Goal: Find contact information: Find contact information

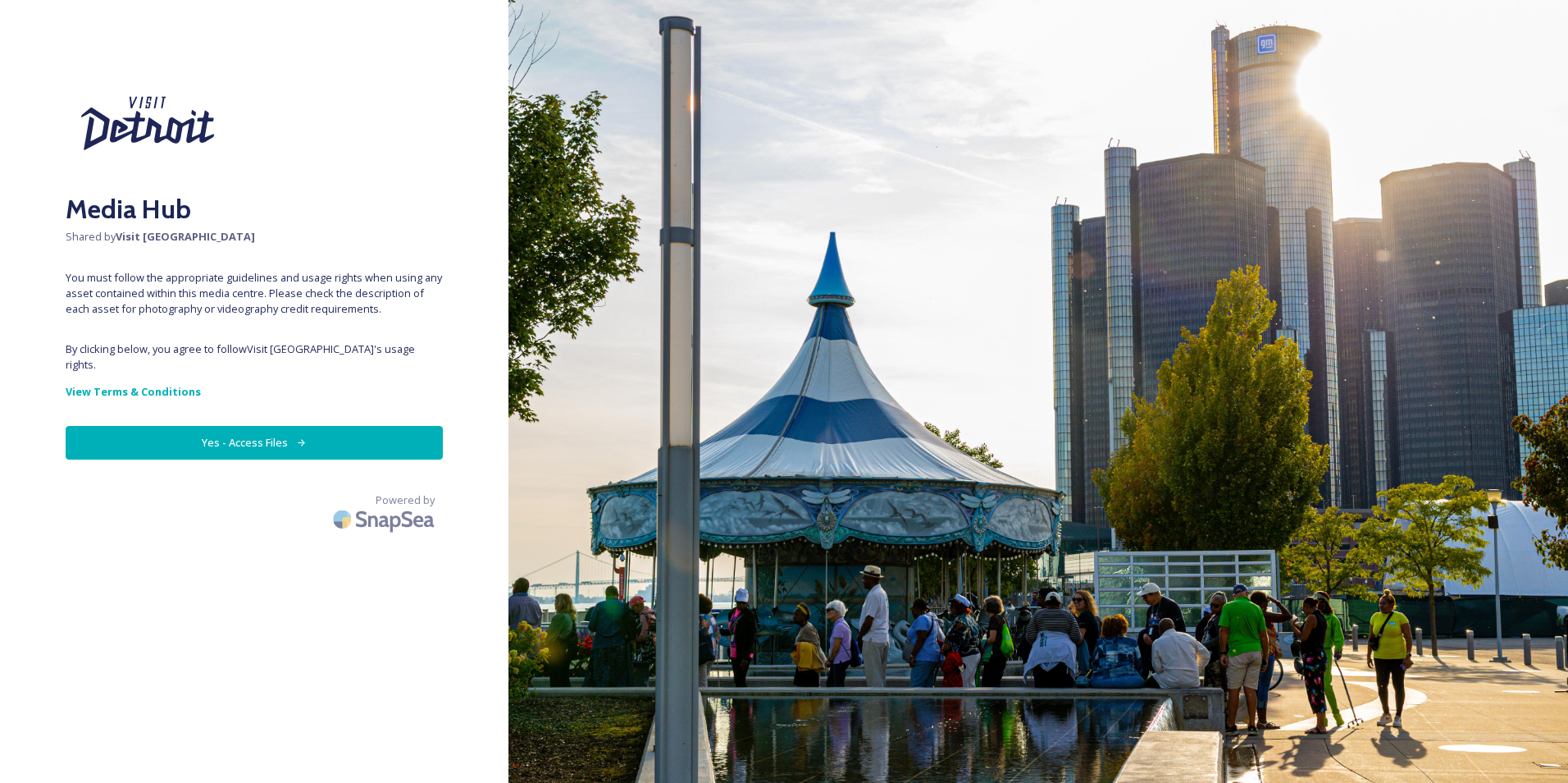
click at [347, 426] on button "Yes - Access Files" at bounding box center [254, 442] width 378 height 34
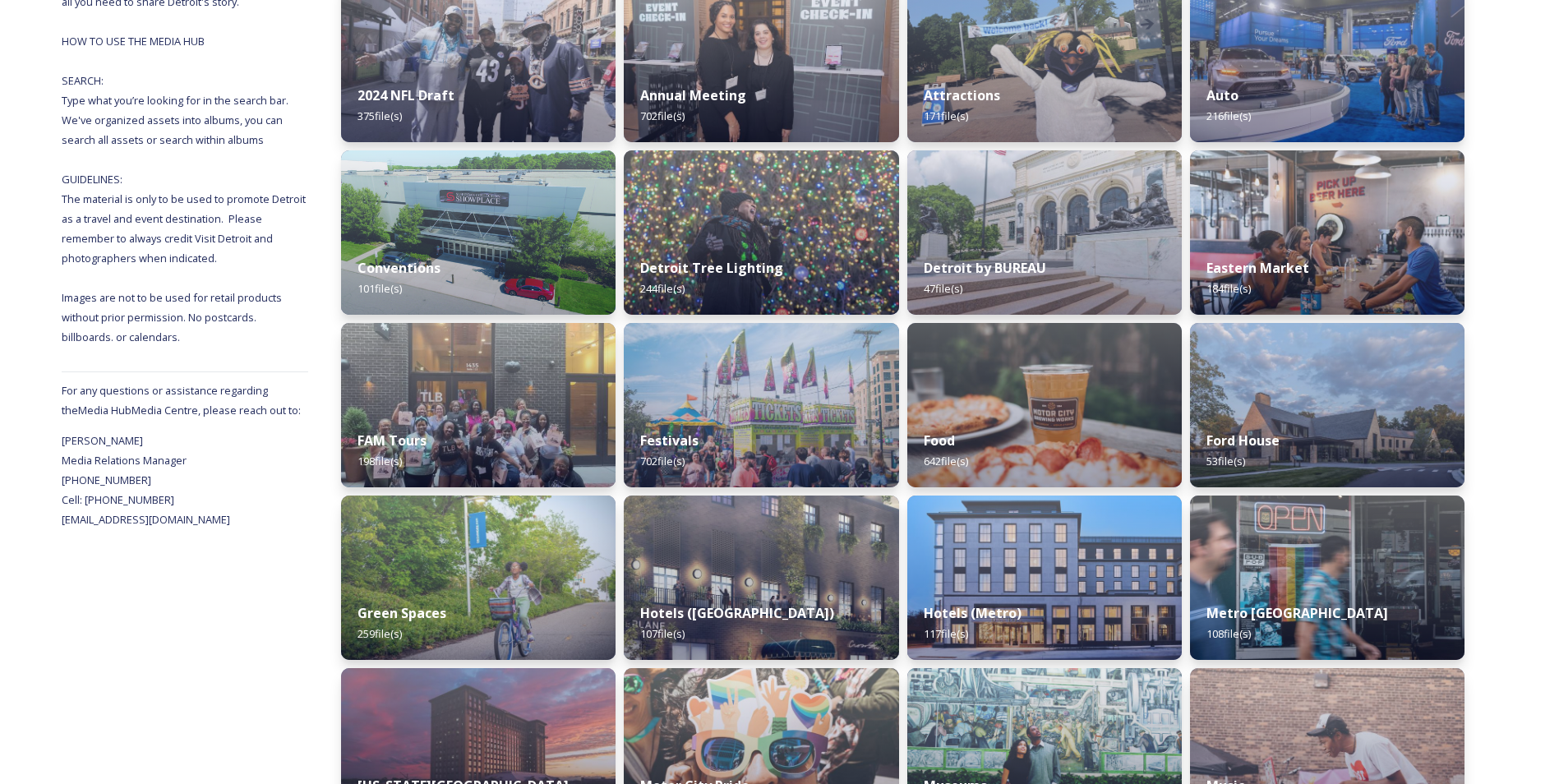
scroll to position [350, 0]
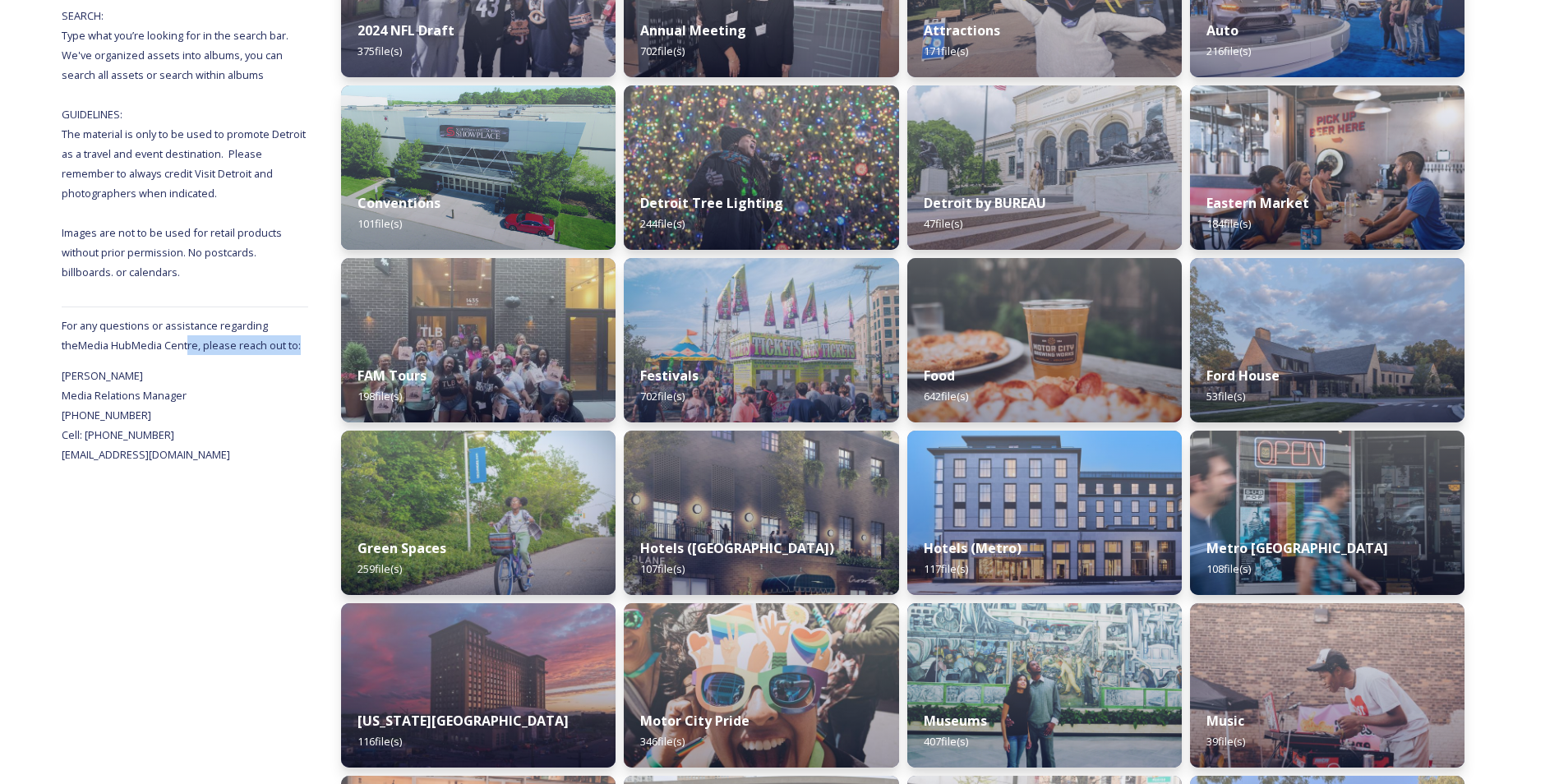
drag, startPoint x: 170, startPoint y: 339, endPoint x: 219, endPoint y: 363, distance: 54.6
click at [219, 363] on div "Shared by: Visit [GEOGRAPHIC_DATA] Thank you for visiting the Visit [GEOGRAPHIC…" at bounding box center [184, 575] width 247 height 1451
drag, startPoint x: 219, startPoint y: 363, endPoint x: 233, endPoint y: 395, distance: 34.9
click at [229, 395] on div "Shared by: Visit [GEOGRAPHIC_DATA] Thank you for visiting the Visit [GEOGRAPHIC…" at bounding box center [184, 575] width 247 height 1451
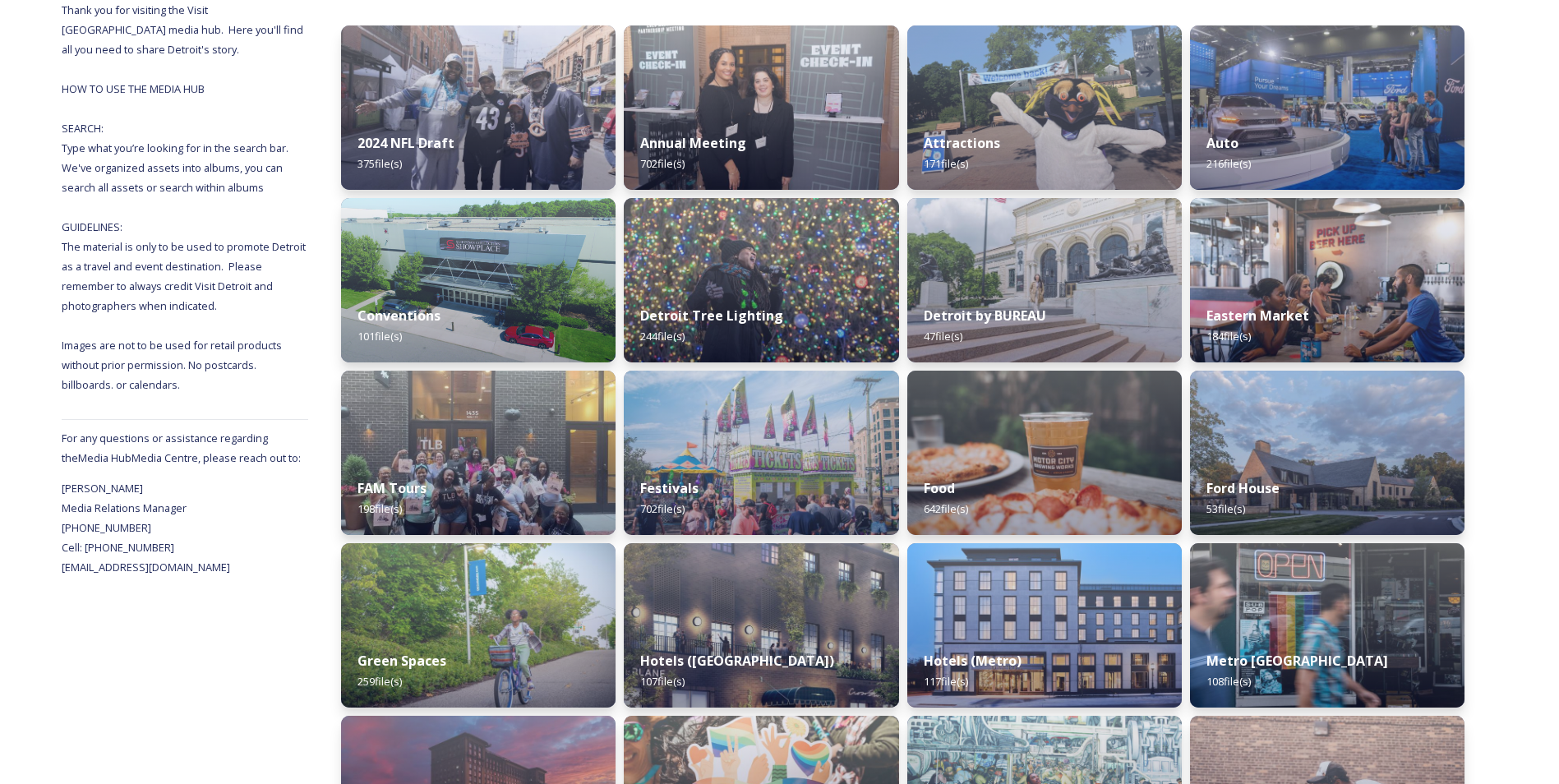
scroll to position [247, 0]
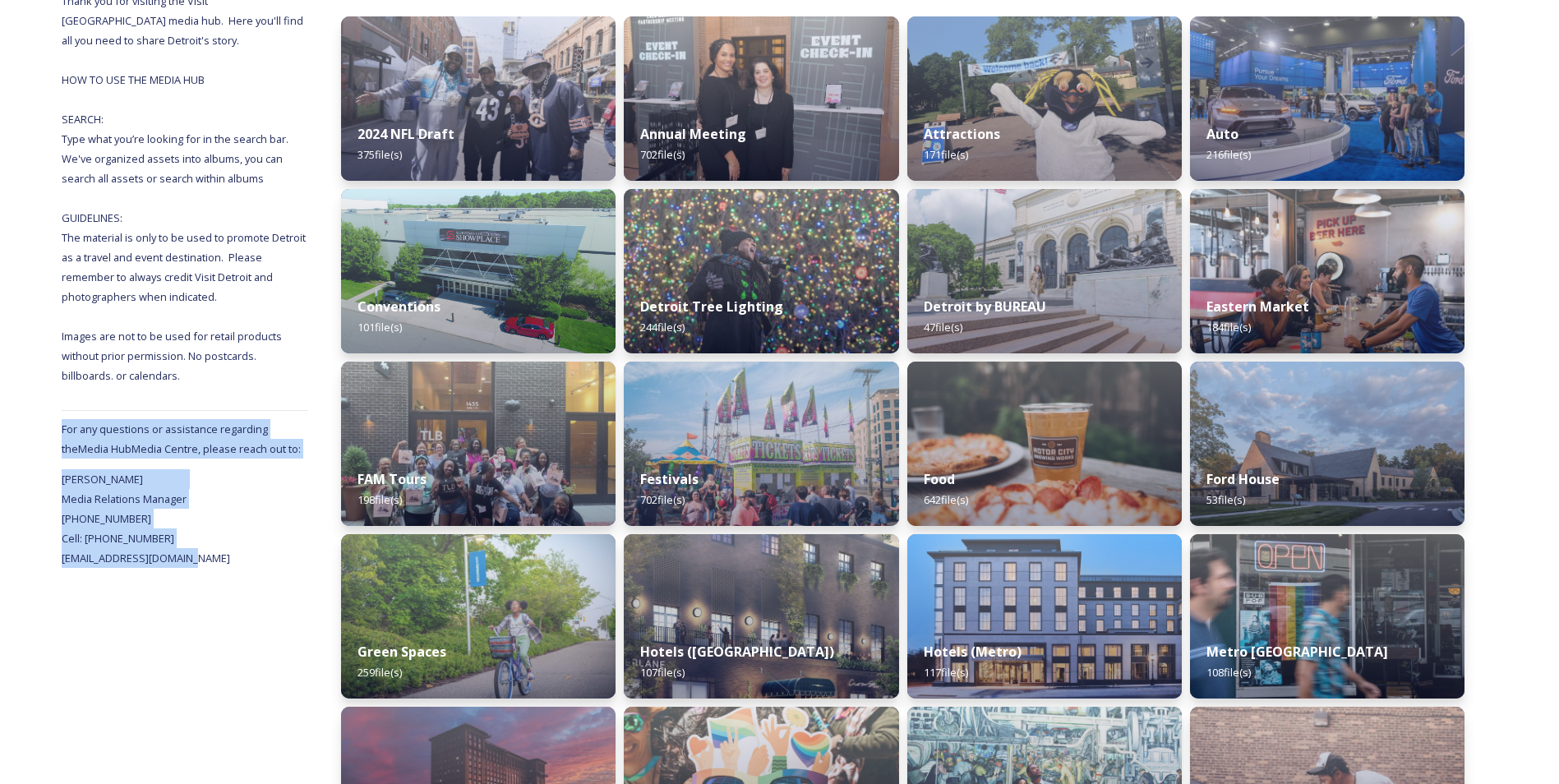
drag, startPoint x: 53, startPoint y: 422, endPoint x: 213, endPoint y: 591, distance: 232.7
click at [213, 591] on div "Shared by: Visit Detroit Thank you for visiting the Visit Detroit media hub. He…" at bounding box center [779, 679] width 1559 height 1451
drag, startPoint x: 213, startPoint y: 591, endPoint x: 275, endPoint y: 646, distance: 82.9
click at [275, 646] on div "Shared by: Visit [GEOGRAPHIC_DATA] Thank you for visiting the Visit [GEOGRAPHIC…" at bounding box center [184, 679] width 247 height 1451
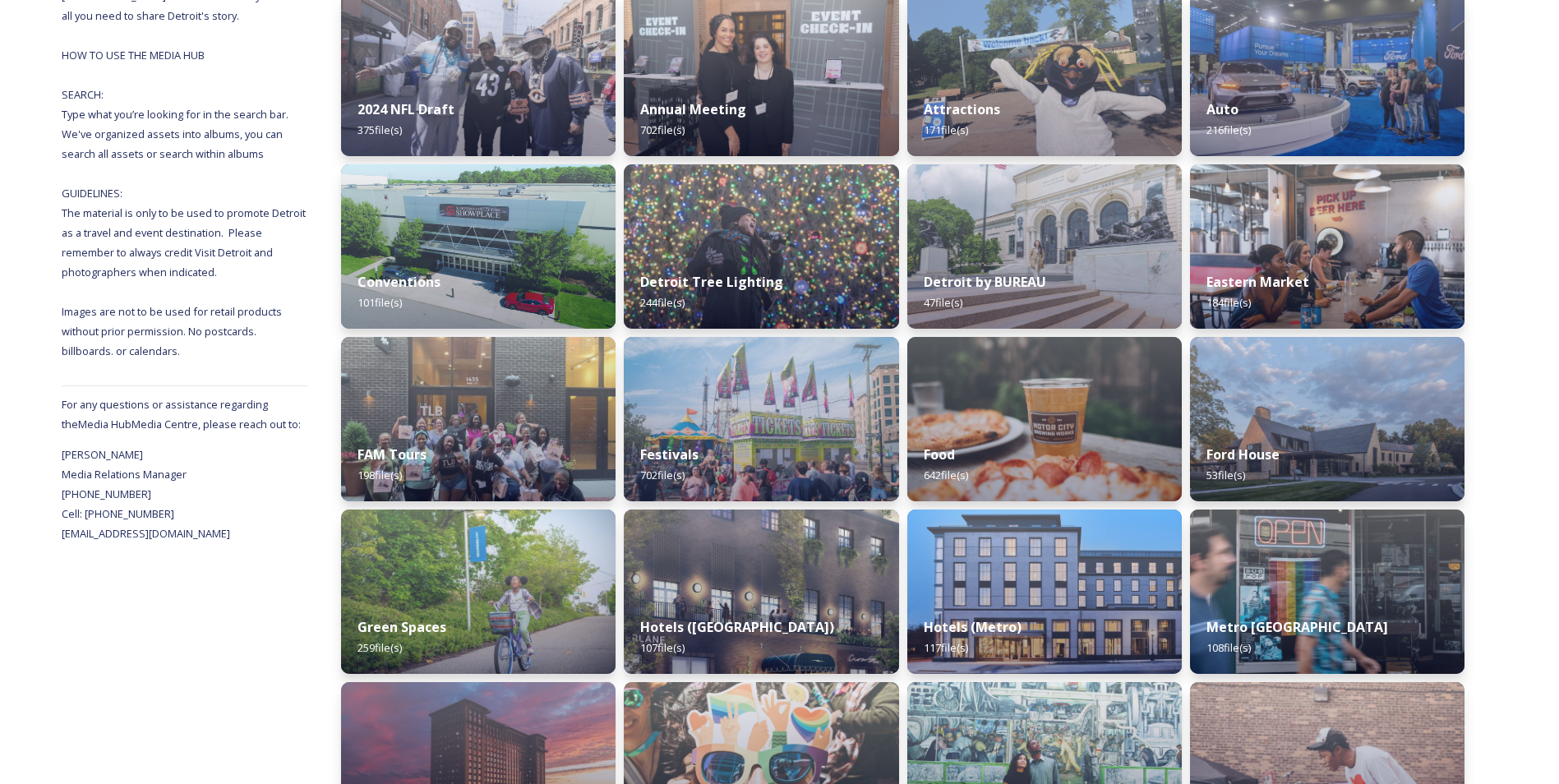
scroll to position [0, 0]
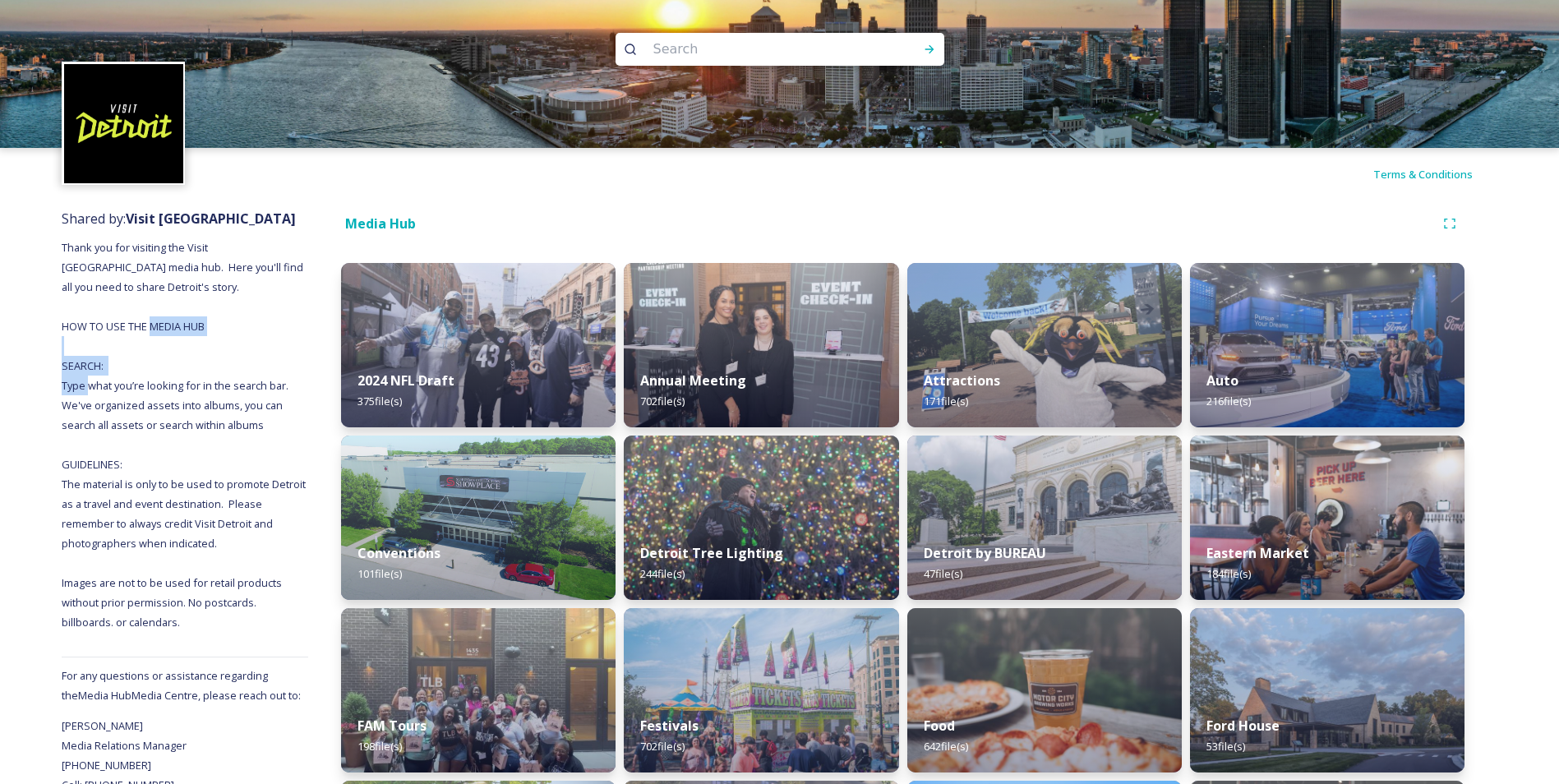
drag, startPoint x: 131, startPoint y: 360, endPoint x: 139, endPoint y: 402, distance: 42.8
drag, startPoint x: 139, startPoint y: 402, endPoint x: 145, endPoint y: 511, distance: 109.2
click at [145, 507] on span "Thank you for visiting the Visit [GEOGRAPHIC_DATA] media hub. Here you'll find …" at bounding box center [184, 434] width 247 height 389
drag, startPoint x: 215, startPoint y: 682, endPoint x: 242, endPoint y: 685, distance: 27.2
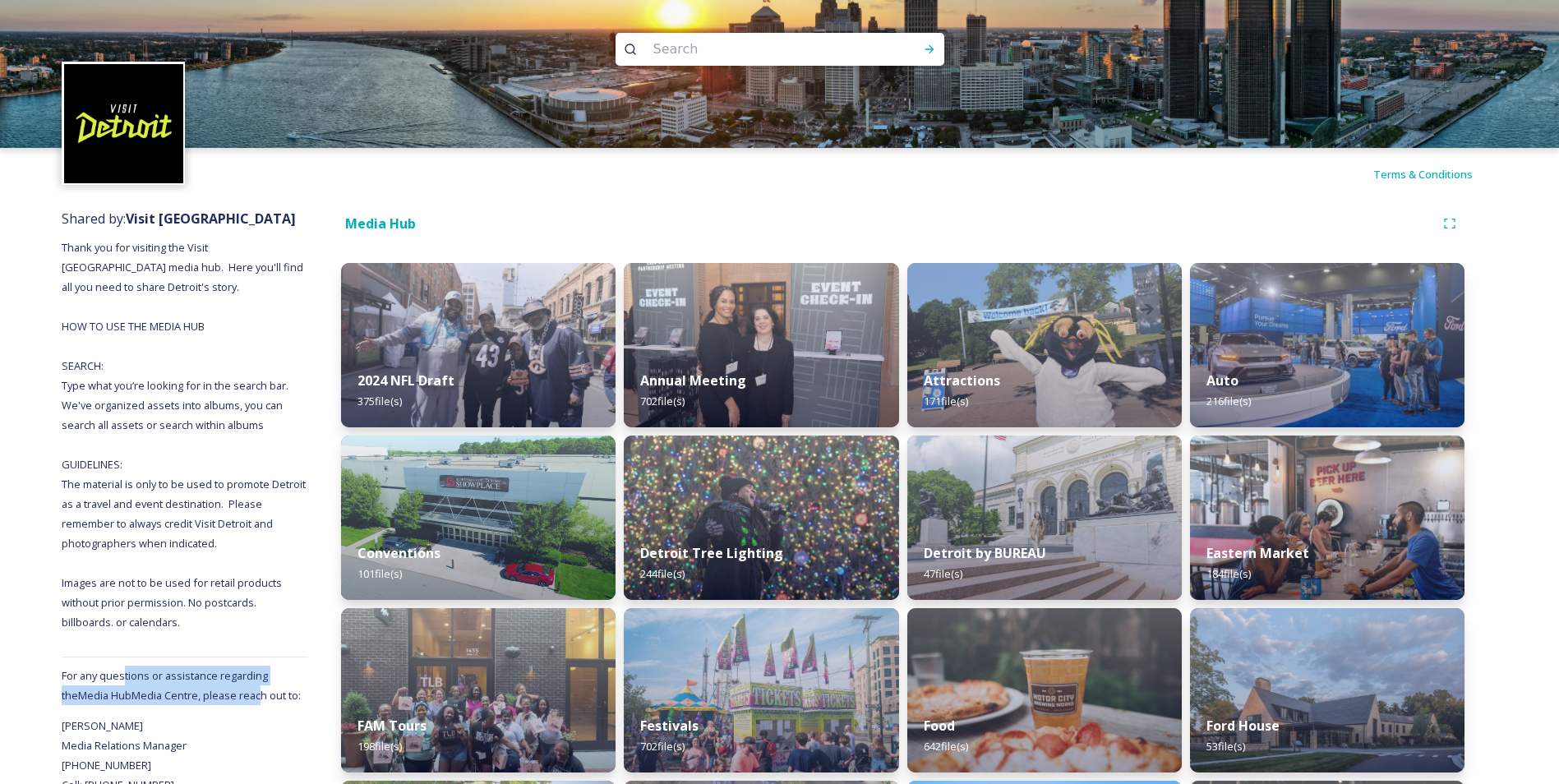
drag, startPoint x: 242, startPoint y: 685, endPoint x: 242, endPoint y: 705, distance: 20.0
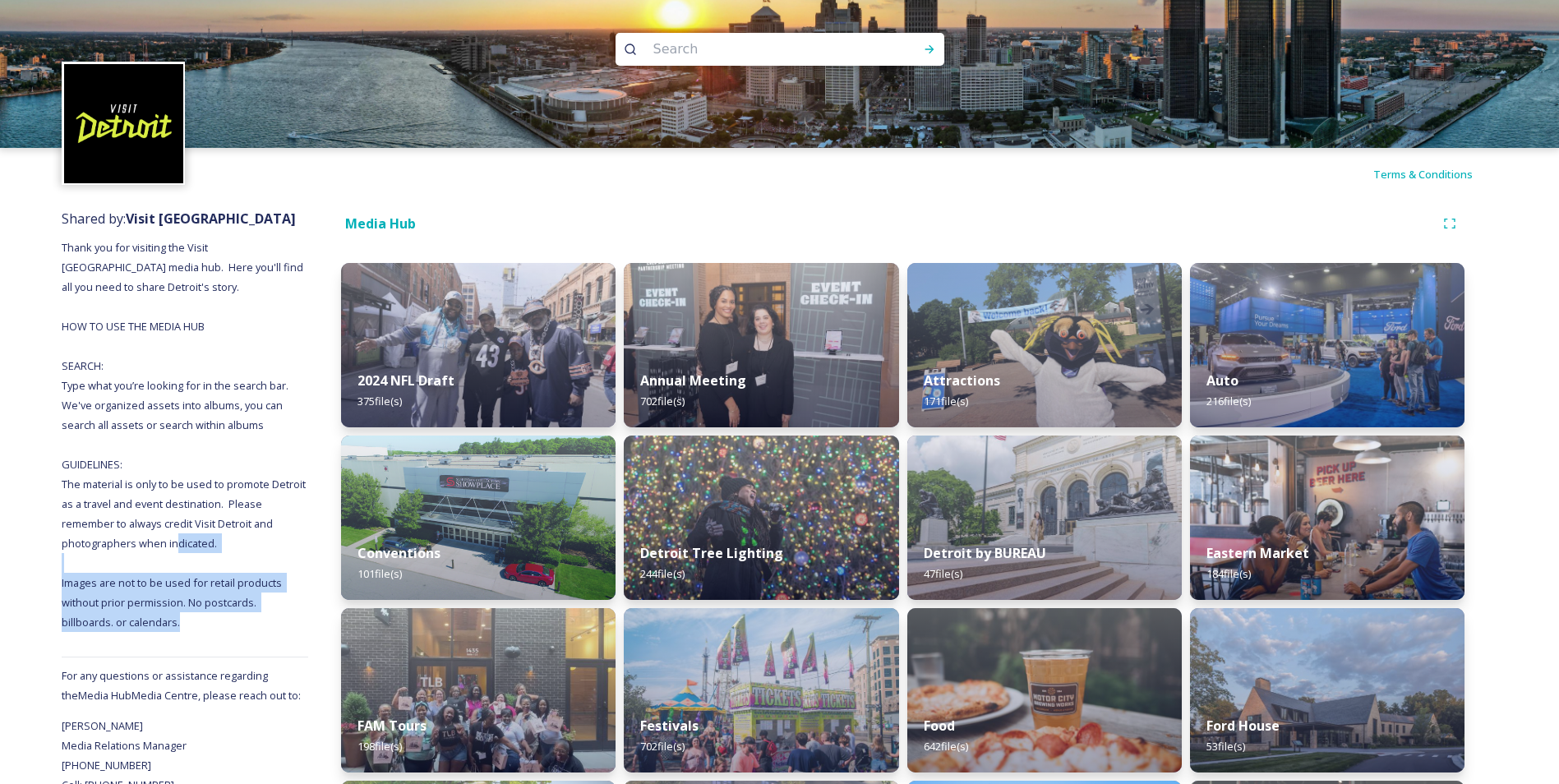
drag, startPoint x: 164, startPoint y: 636, endPoint x: 296, endPoint y: 717, distance: 154.9
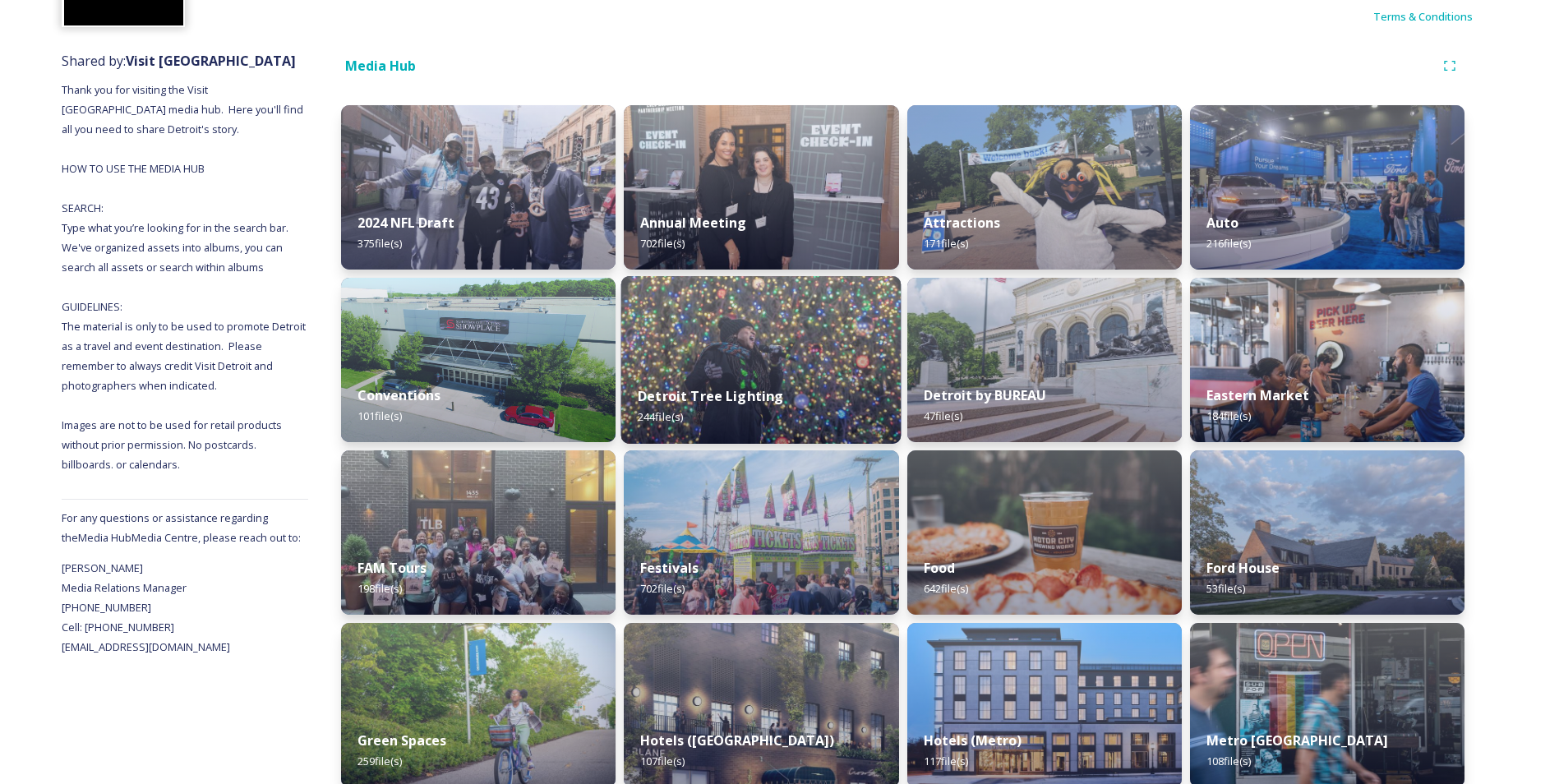
scroll to position [164, 0]
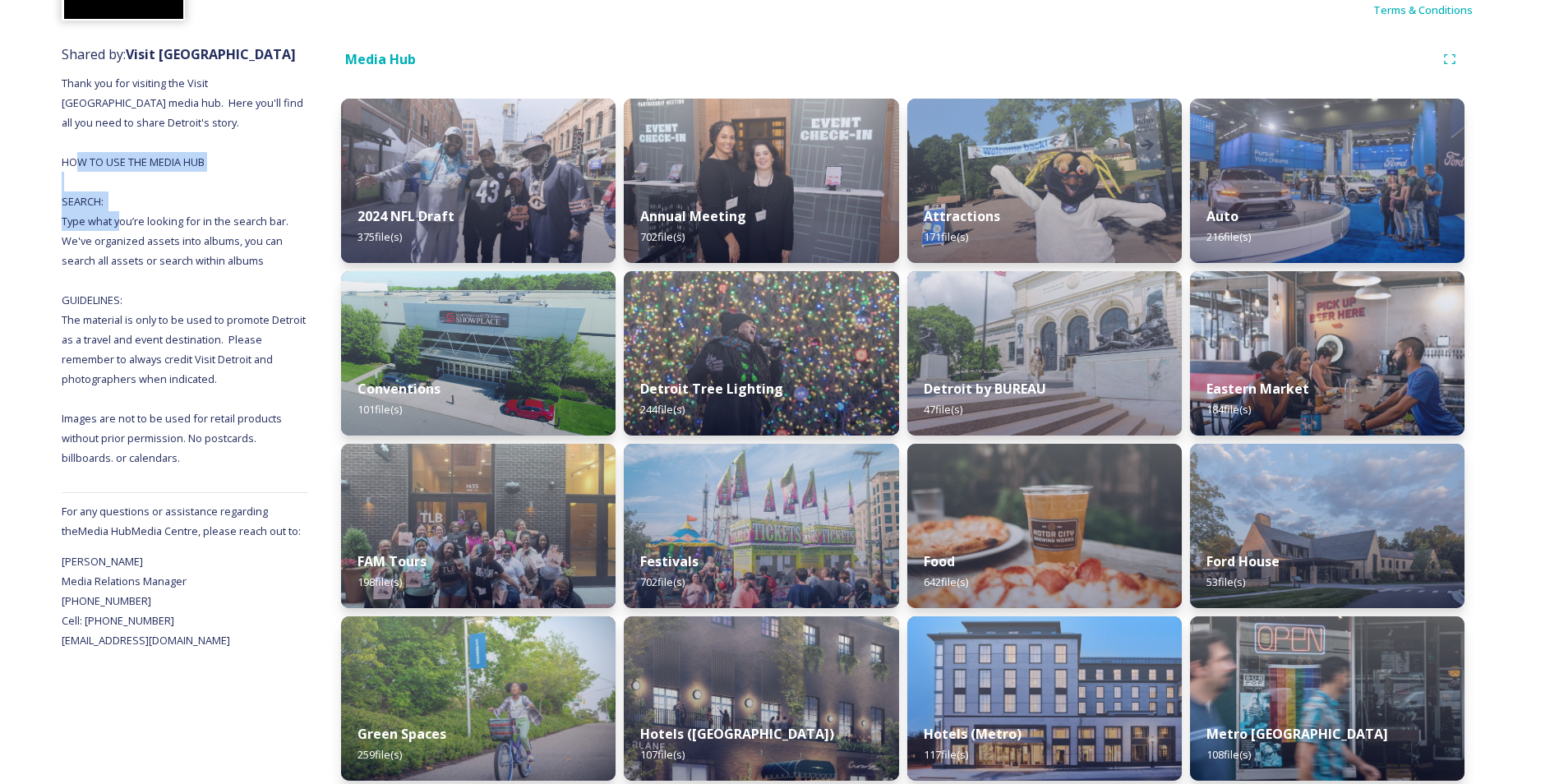
drag, startPoint x: 138, startPoint y: 154, endPoint x: 166, endPoint y: 215, distance: 67.1
click at [166, 215] on span "Thank you for visiting the Visit [GEOGRAPHIC_DATA] media hub. Here you'll find …" at bounding box center [184, 270] width 247 height 389
click at [165, 210] on div "Shared by: Visit [GEOGRAPHIC_DATA] Thank you for visiting the Visit [GEOGRAPHIC…" at bounding box center [184, 762] width 247 height 1451
drag, startPoint x: 90, startPoint y: 138, endPoint x: 194, endPoint y: 186, distance: 114.5
click at [194, 186] on div "Shared by: Visit [GEOGRAPHIC_DATA] Thank you for visiting the Visit [GEOGRAPHIC…" at bounding box center [184, 762] width 247 height 1451
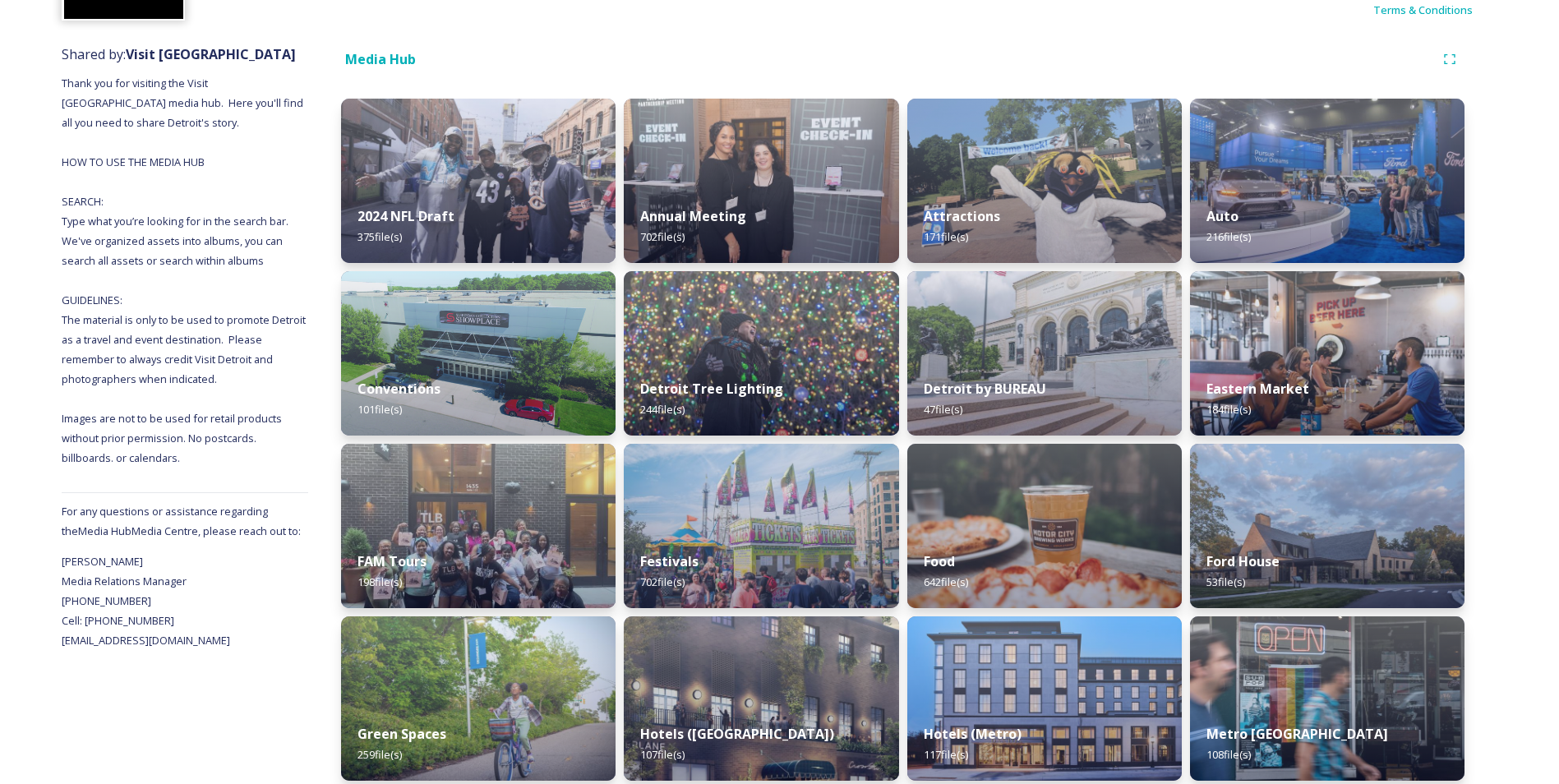
drag, startPoint x: 194, startPoint y: 186, endPoint x: 195, endPoint y: 197, distance: 11.0
click at [195, 197] on div "Shared by: Visit [GEOGRAPHIC_DATA] Thank you for visiting the Visit [GEOGRAPHIC…" at bounding box center [184, 762] width 247 height 1451
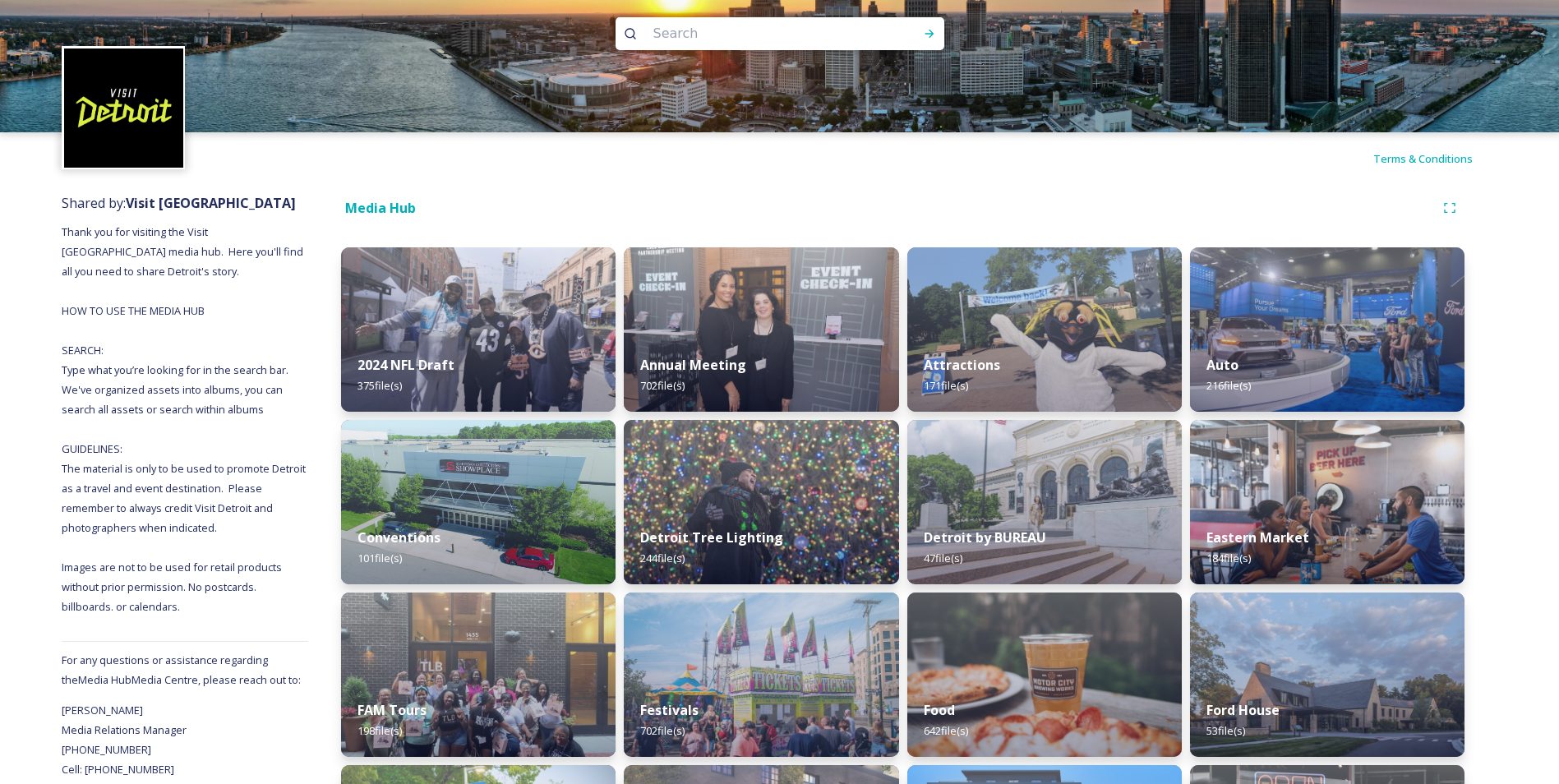
scroll to position [0, 0]
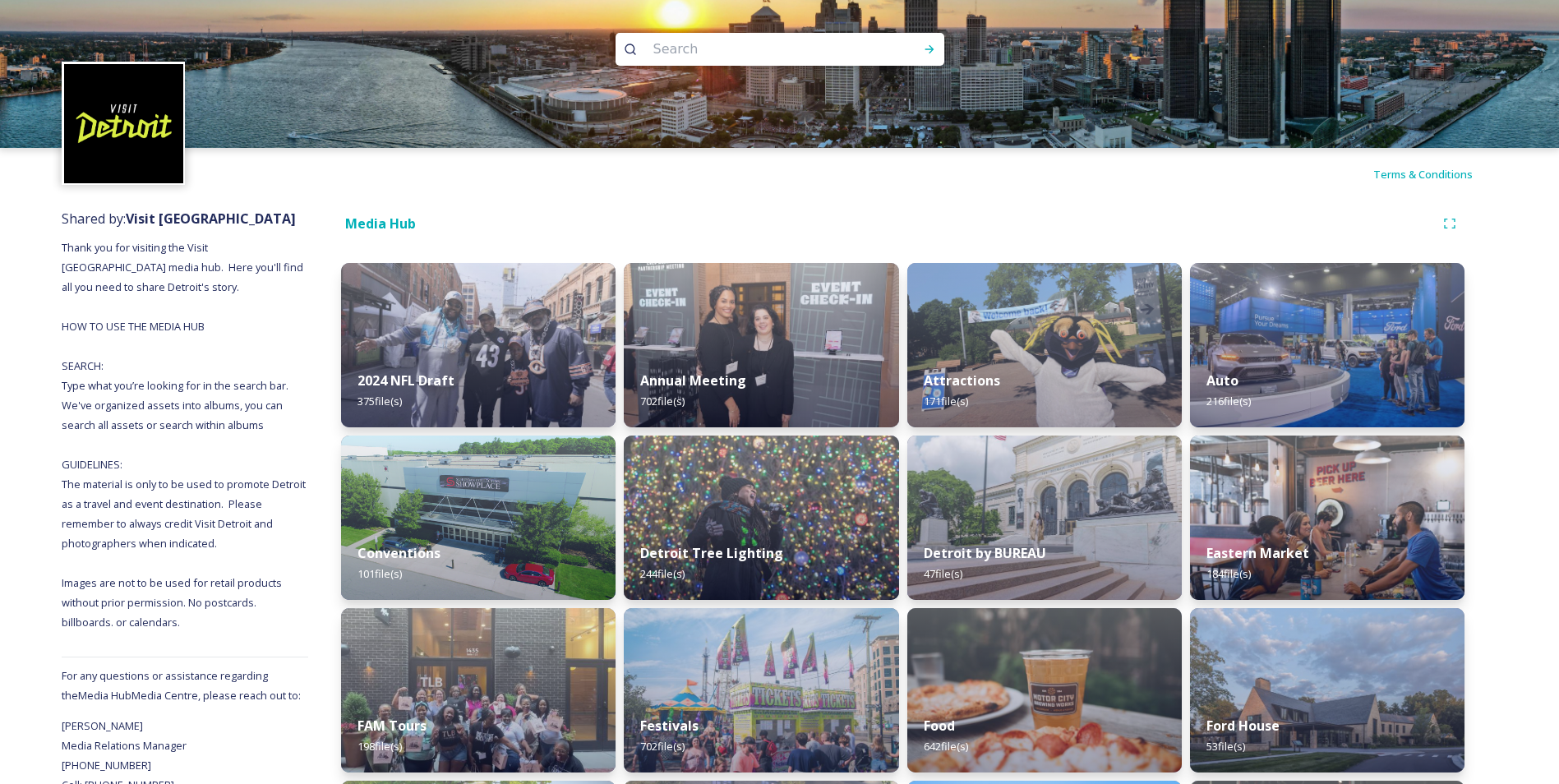
click at [100, 220] on span "Shared by: Visit Detroit" at bounding box center [178, 218] width 235 height 18
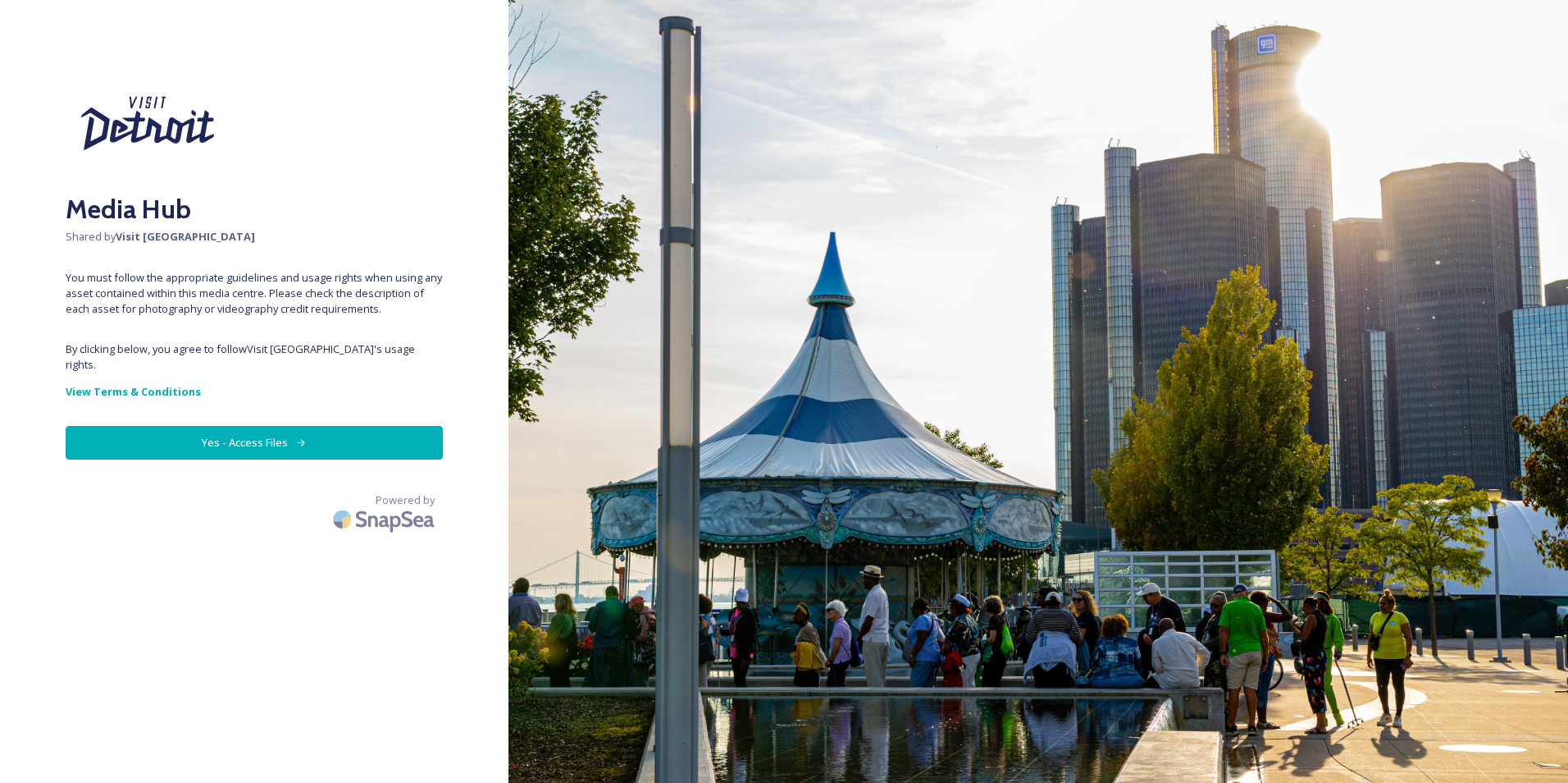
click at [276, 426] on button "Yes - Access Files" at bounding box center [254, 442] width 378 height 34
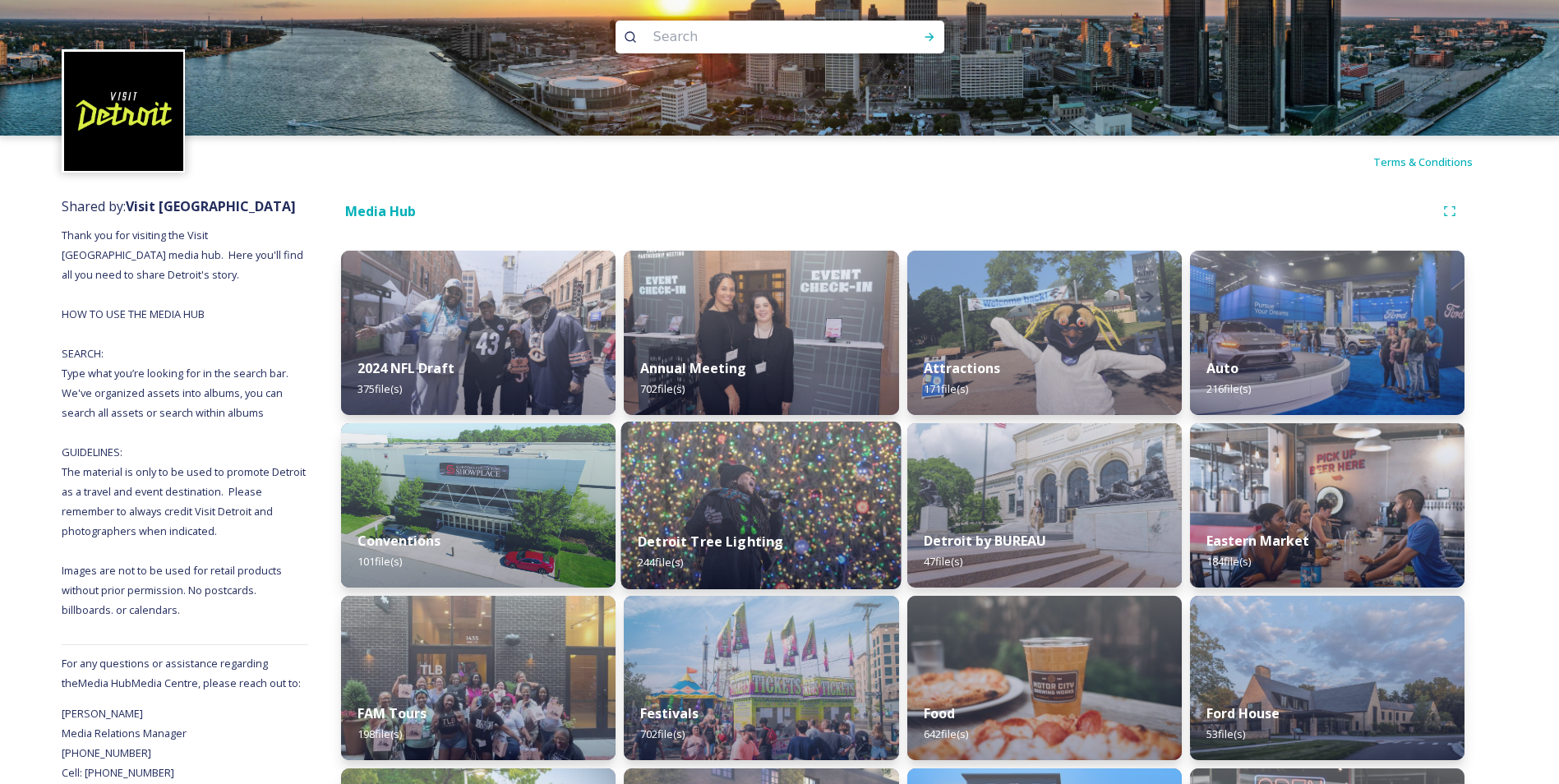
scroll to position [164, 0]
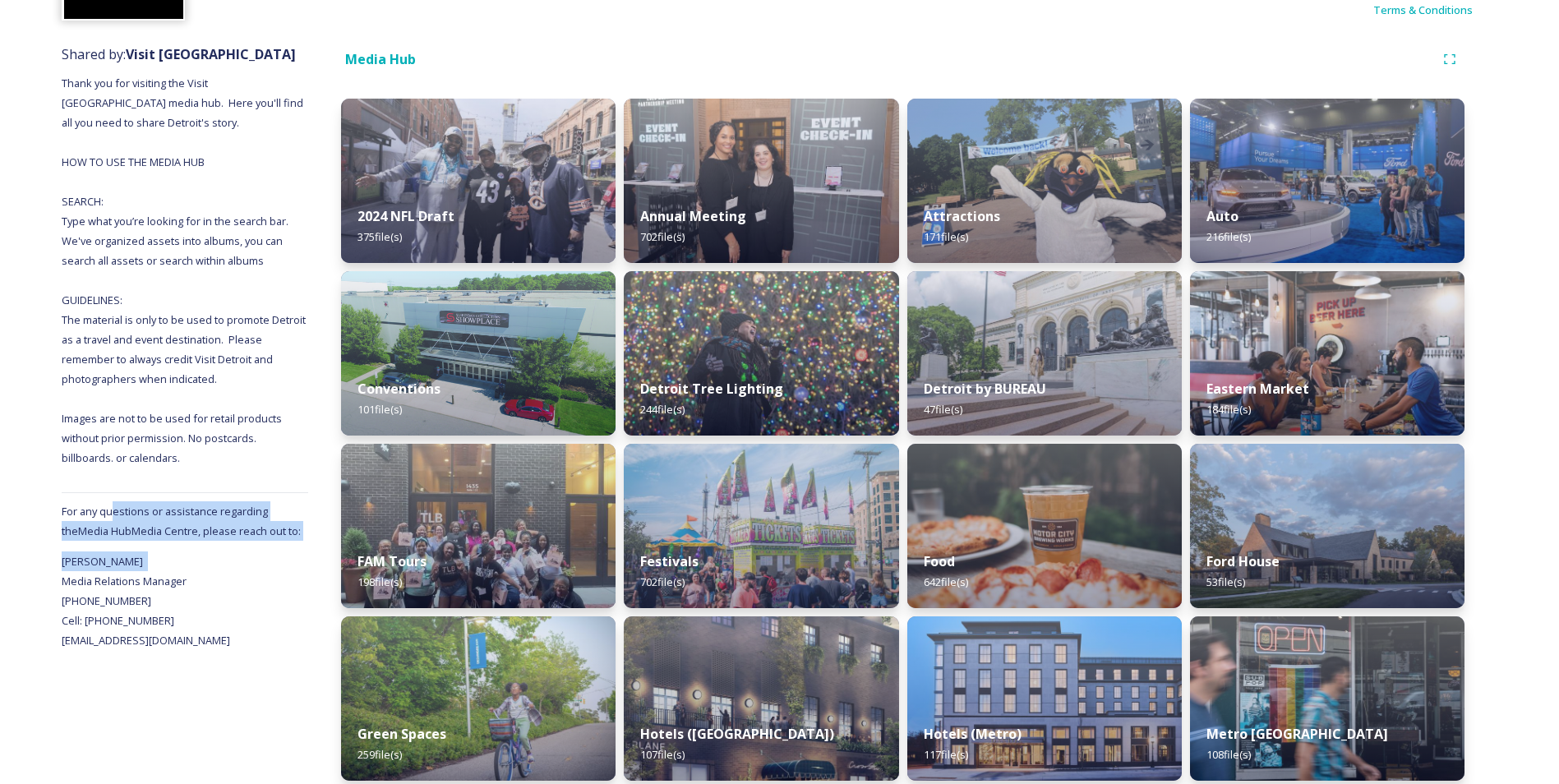
drag, startPoint x: 117, startPoint y: 522, endPoint x: 136, endPoint y: 556, distance: 38.9
click at [136, 556] on div "Shared by: Visit [GEOGRAPHIC_DATA] Thank you for visiting the Visit [GEOGRAPHIC…" at bounding box center [184, 762] width 247 height 1451
click at [136, 556] on span "[PERSON_NAME] Media Relations Manager [PHONE_NUMBER] Cell: [PHONE_NUMBER] [EMAI…" at bounding box center [145, 601] width 169 height 93
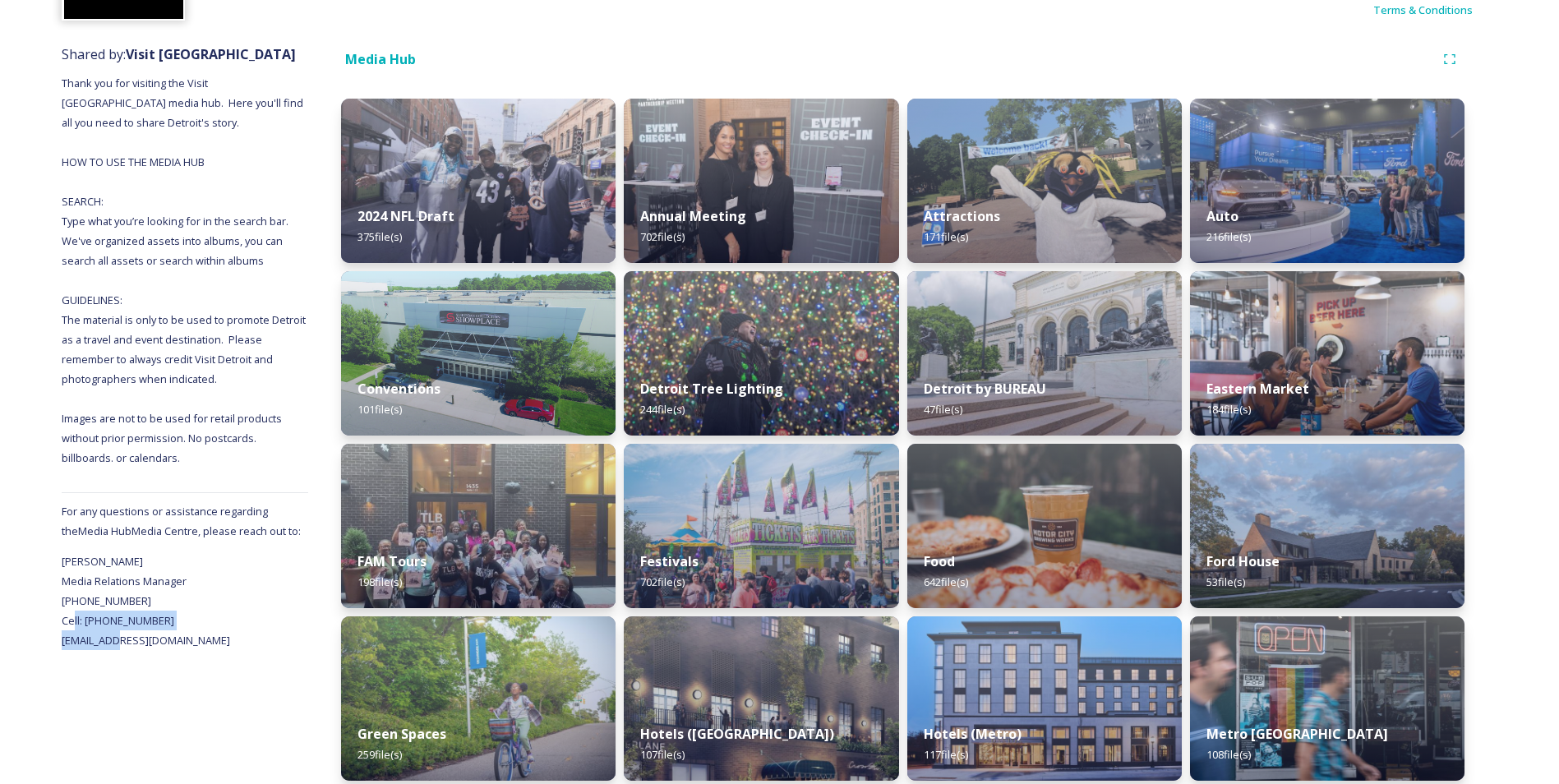
drag, startPoint x: 103, startPoint y: 626, endPoint x: 127, endPoint y: 629, distance: 24.2
click at [127, 629] on div "Shared by: Visit [GEOGRAPHIC_DATA] Thank you for visiting the Visit [GEOGRAPHIC…" at bounding box center [184, 762] width 247 height 1451
click at [128, 631] on div "Shared by: Visit [GEOGRAPHIC_DATA] Thank you for visiting the Visit [GEOGRAPHIC…" at bounding box center [184, 762] width 247 height 1451
drag, startPoint x: 119, startPoint y: 616, endPoint x: 151, endPoint y: 640, distance: 40.0
click at [151, 640] on span "[PERSON_NAME] Media Relations Manager [PHONE_NUMBER] Cell: [PHONE_NUMBER] [EMAI…" at bounding box center [145, 601] width 169 height 93
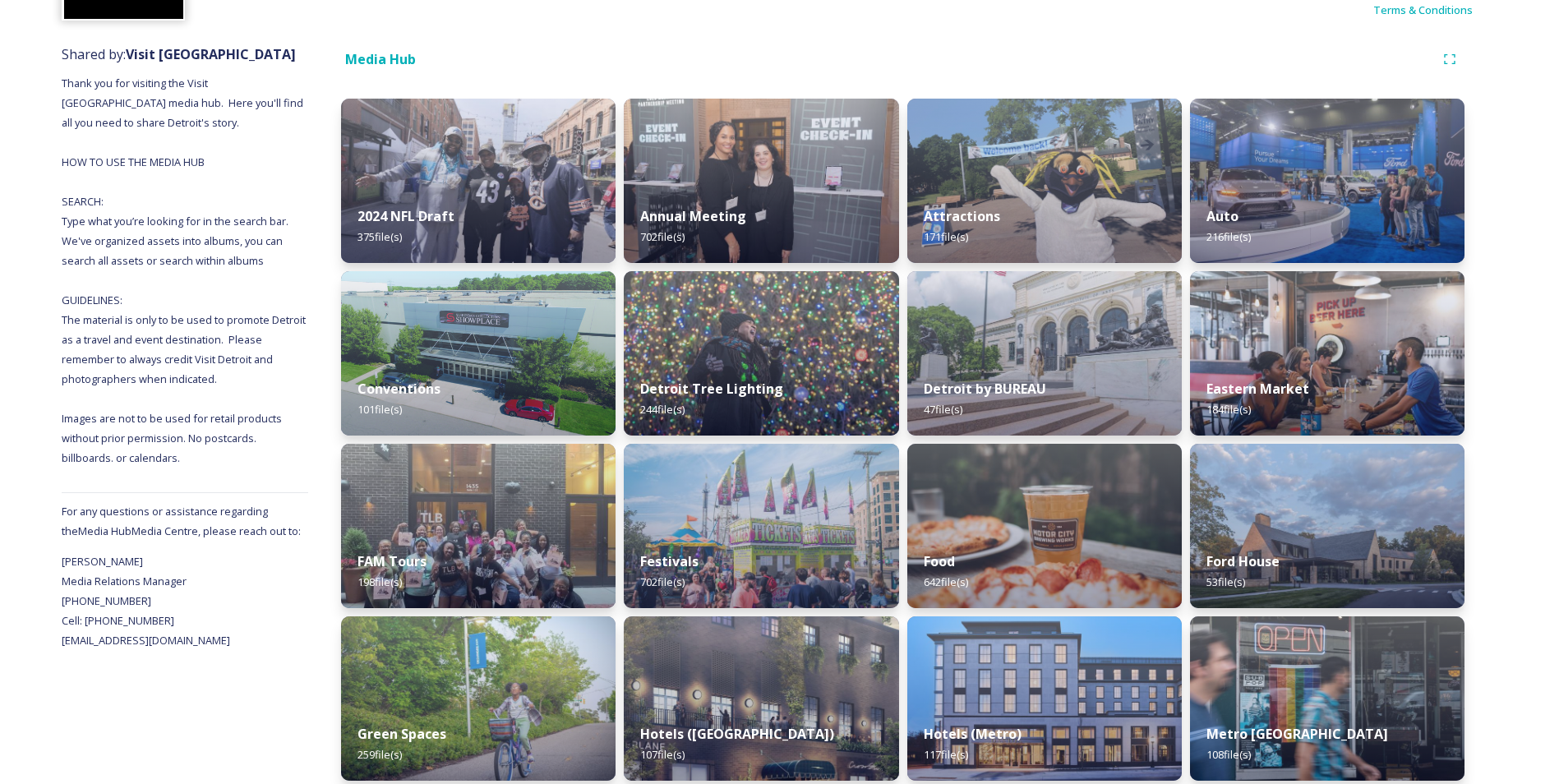
drag, startPoint x: 151, startPoint y: 640, endPoint x: 93, endPoint y: 559, distance: 99.6
click at [93, 559] on span "[PERSON_NAME] Media Relations Manager [PHONE_NUMBER] Cell: [PHONE_NUMBER] [EMAI…" at bounding box center [145, 601] width 169 height 93
drag, startPoint x: 102, startPoint y: 525, endPoint x: 173, endPoint y: 564, distance: 81.0
click at [173, 564] on div "Shared by: Visit [GEOGRAPHIC_DATA] Thank you for visiting the Visit [GEOGRAPHIC…" at bounding box center [184, 762] width 247 height 1451
drag, startPoint x: 173, startPoint y: 564, endPoint x: 162, endPoint y: 570, distance: 12.5
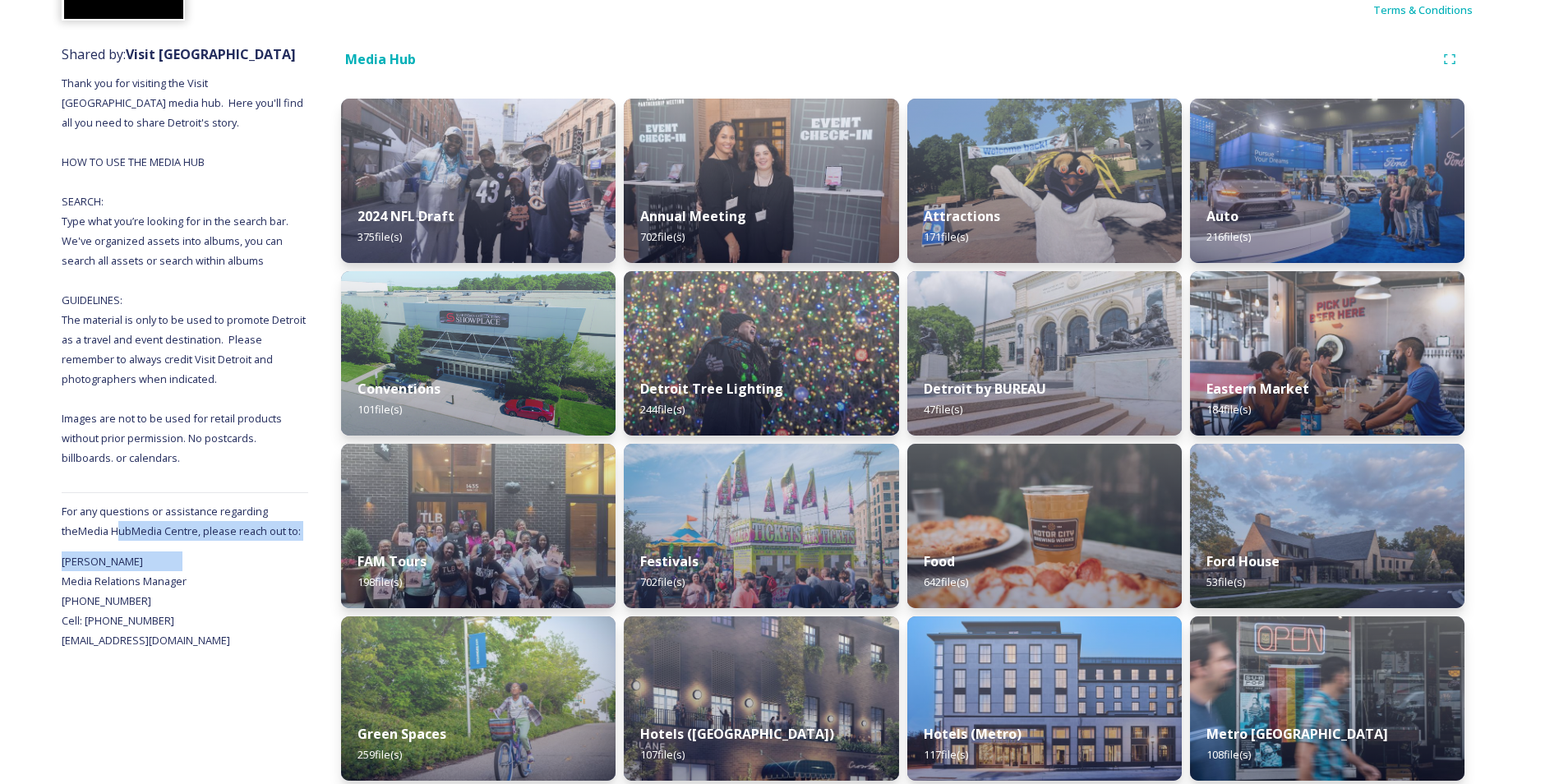
click at [173, 563] on span "[PERSON_NAME] Media Relations Manager [PHONE_NUMBER] Cell: [PHONE_NUMBER] [EMAI…" at bounding box center [145, 601] width 169 height 93
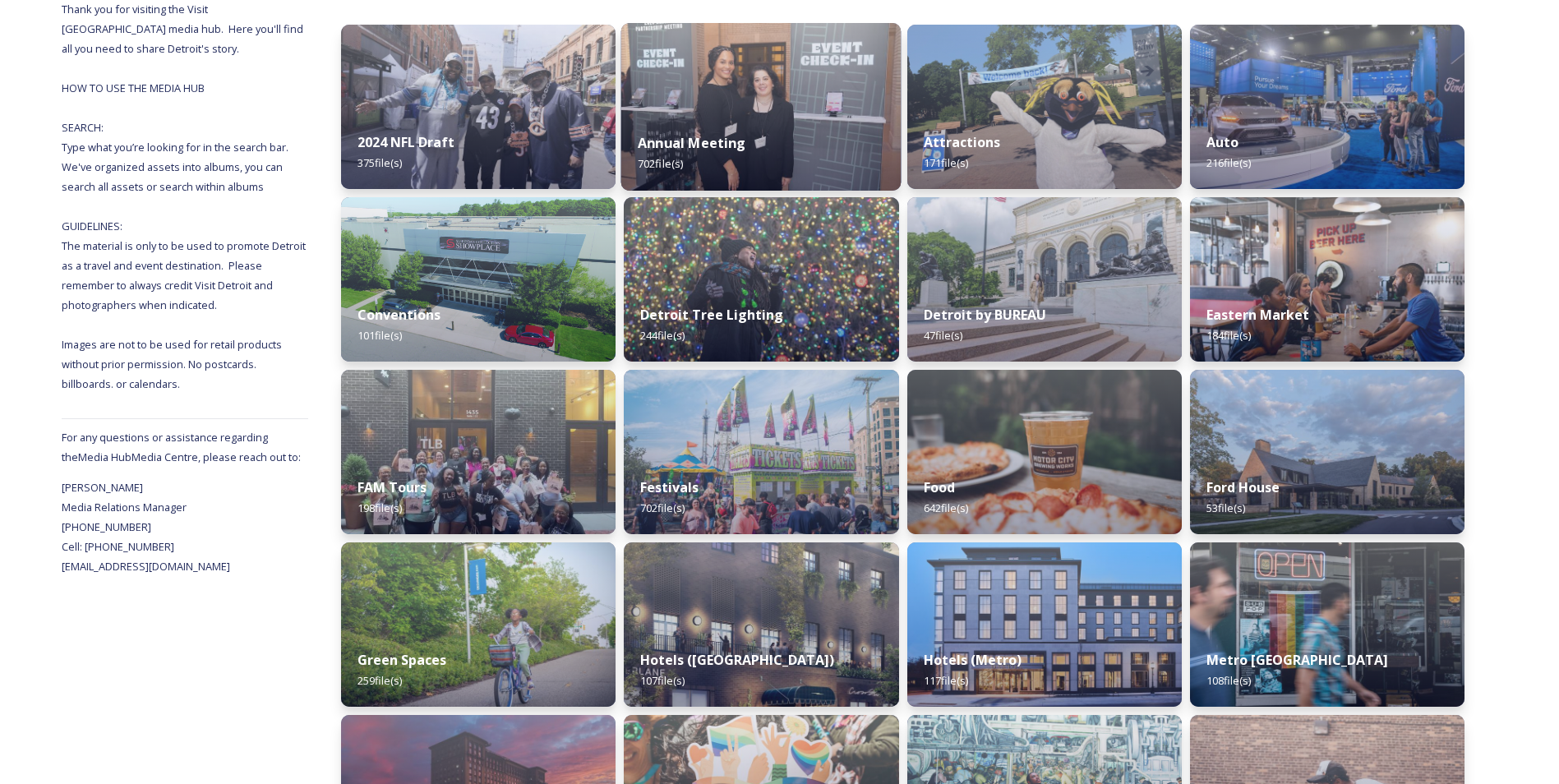
scroll to position [82, 0]
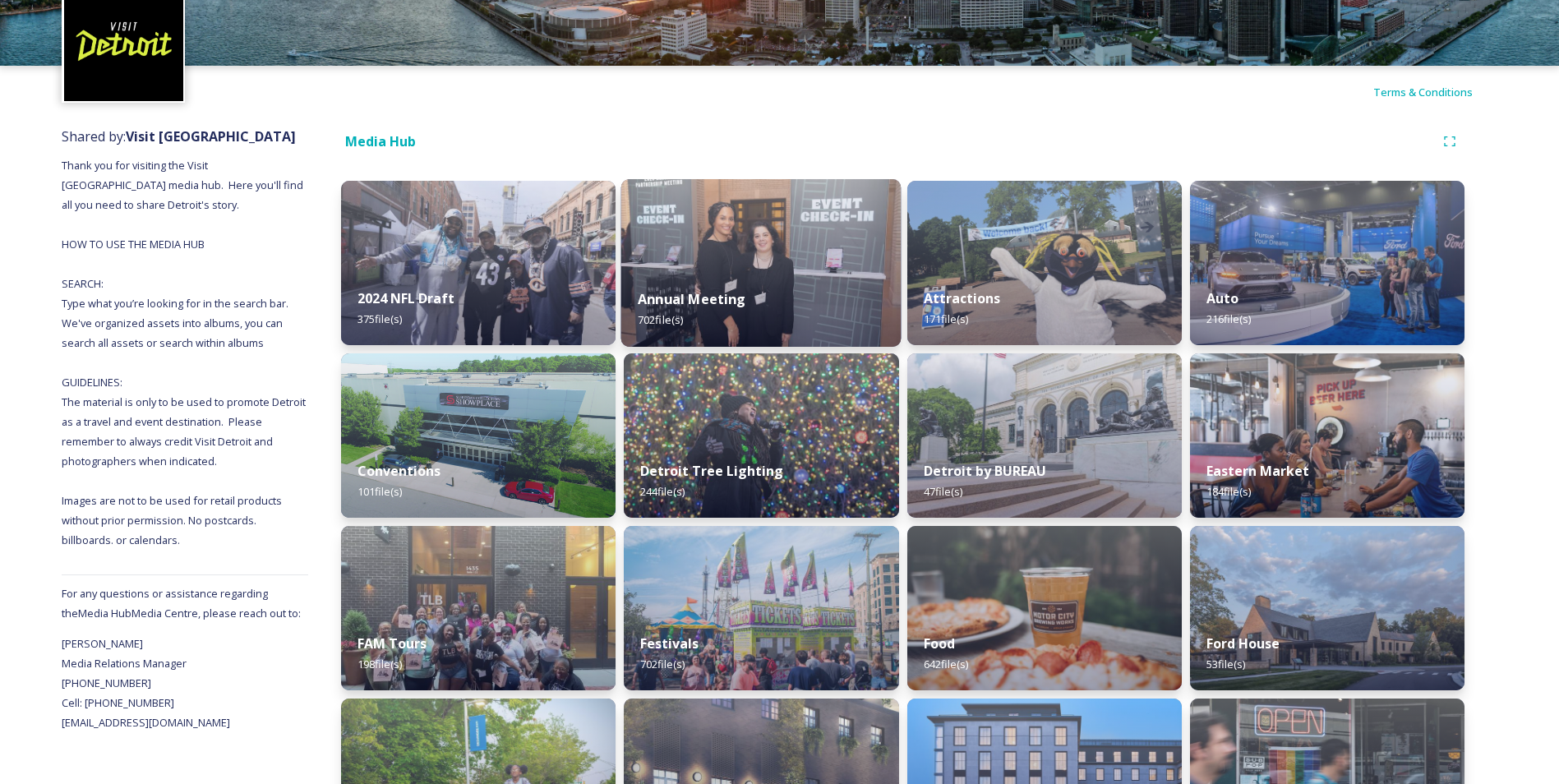
click at [726, 229] on img at bounding box center [762, 263] width 280 height 168
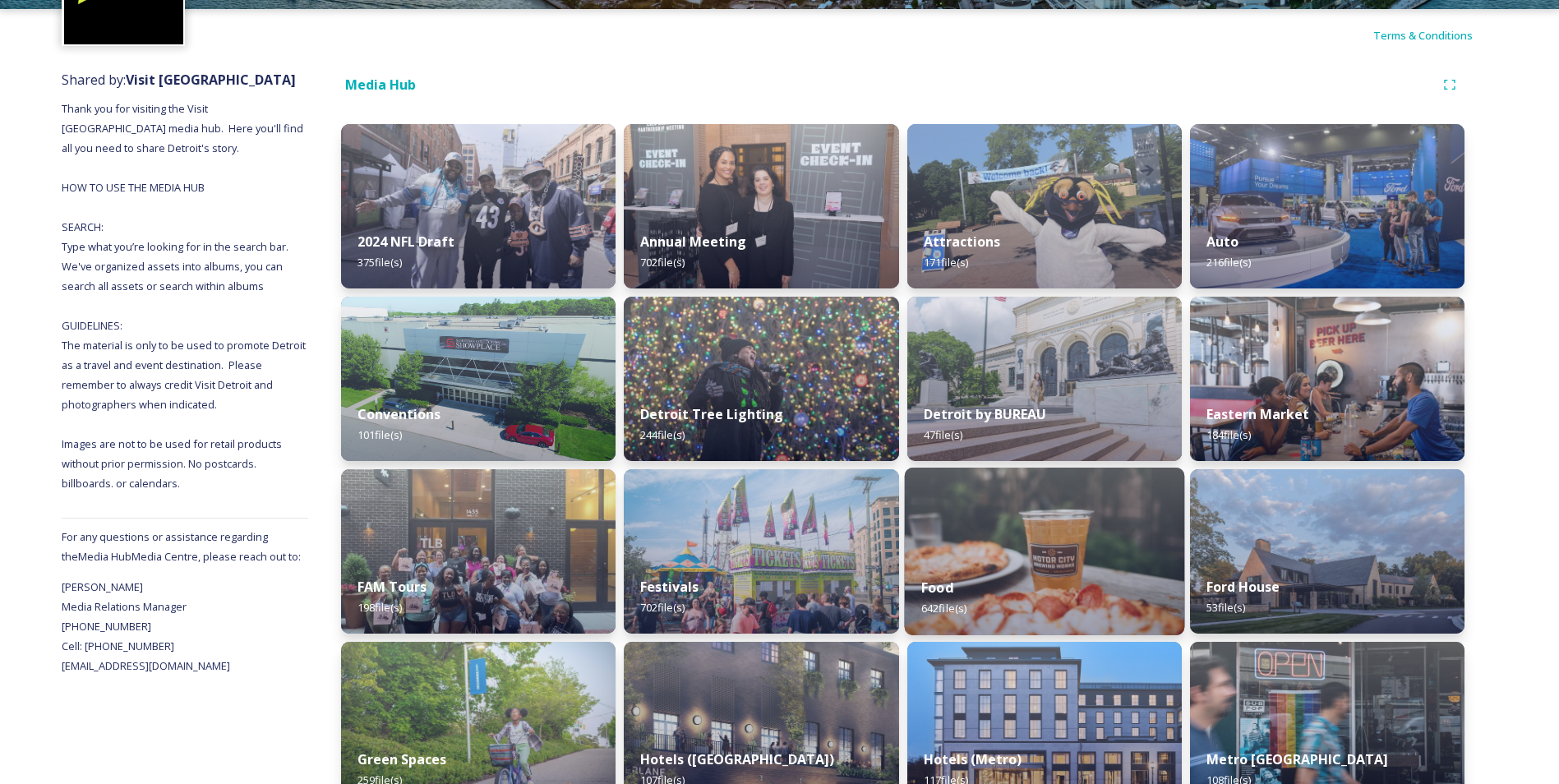
scroll to position [46, 0]
